Goal: Information Seeking & Learning: Find specific page/section

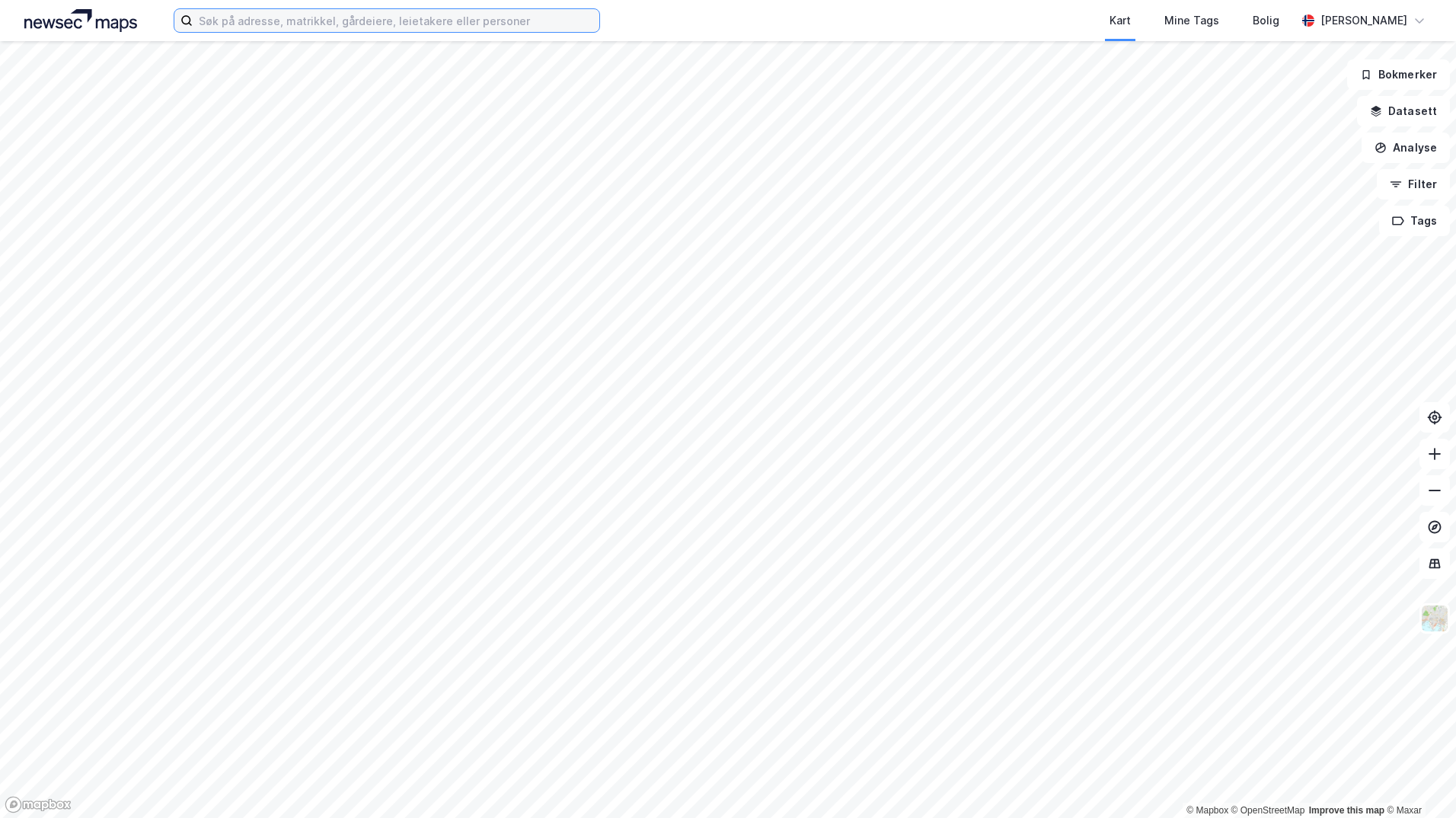
click at [463, 13] on input at bounding box center [396, 20] width 406 height 23
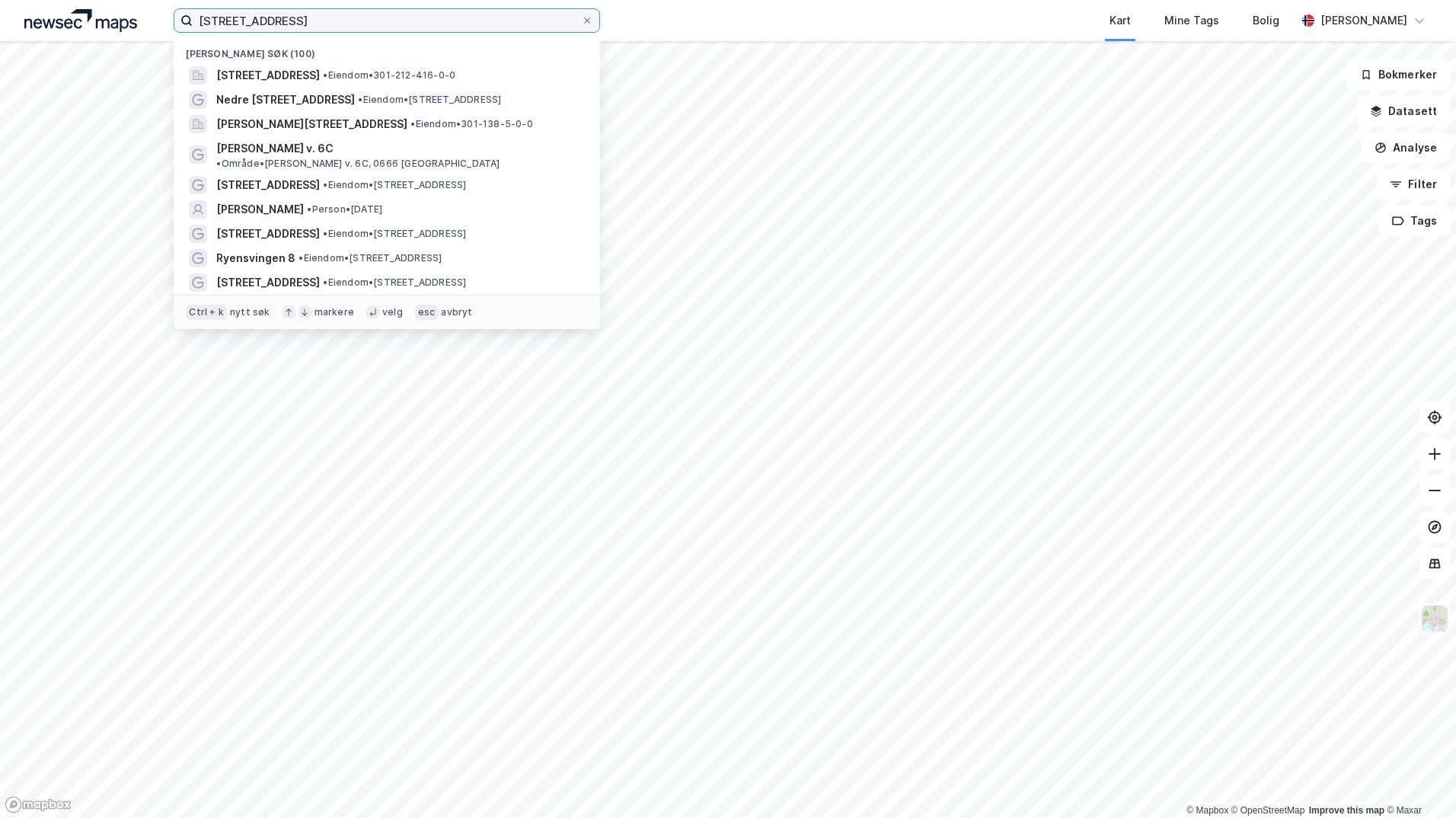
type input "[STREET_ADDRESS]"
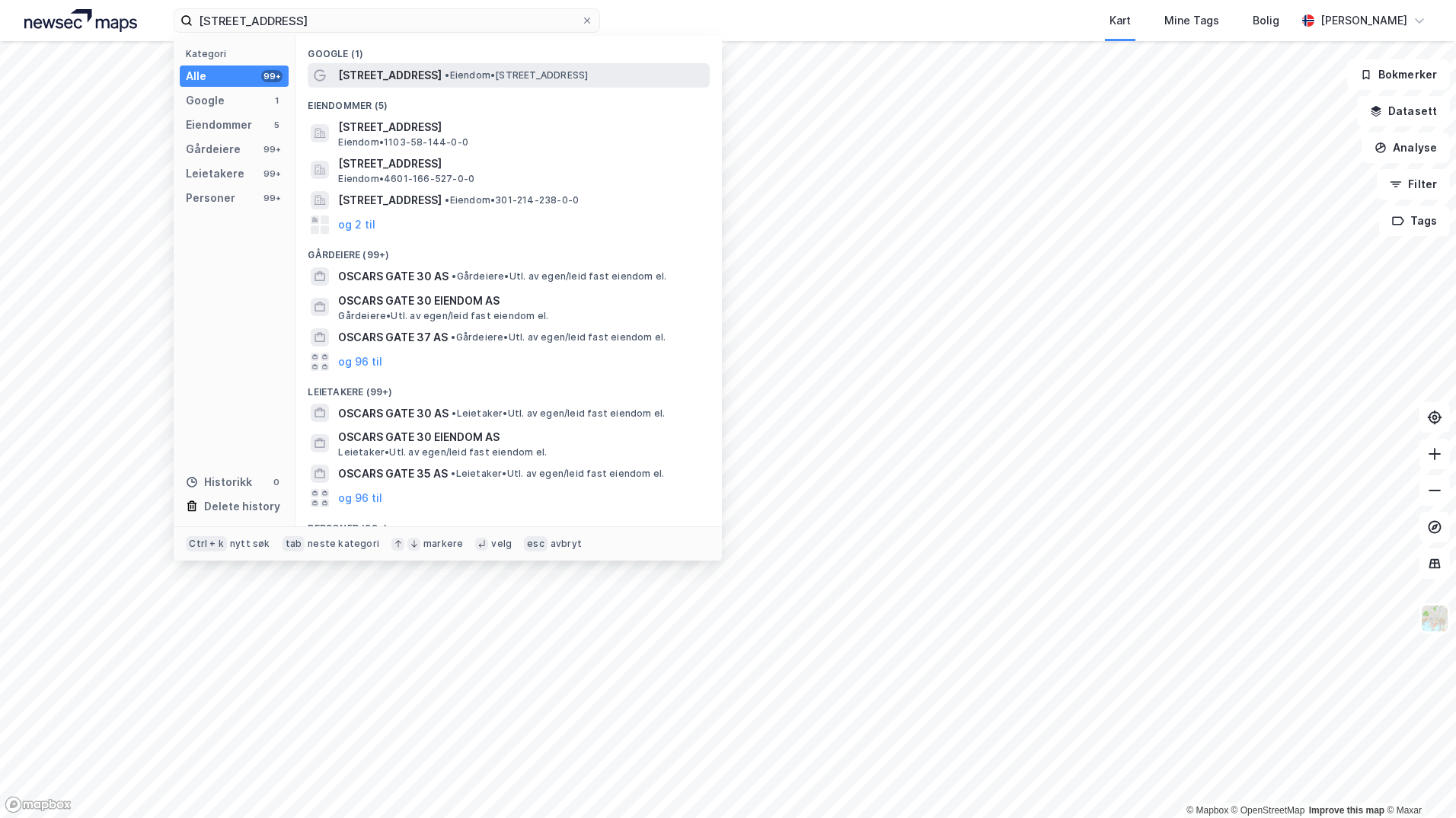
click at [499, 68] on div "[STREET_ADDRESS] • Eiendom • [STREET_ADDRESS]" at bounding box center [522, 76] width 368 height 18
